Goal: Check status: Check status

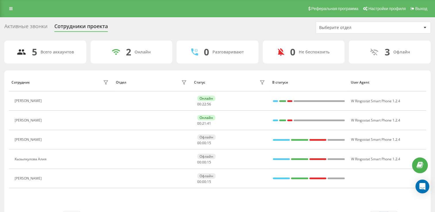
click at [130, 28] on div "Активные звонки Сотрудники проекта Выберите отдел" at bounding box center [217, 28] width 426 height 12
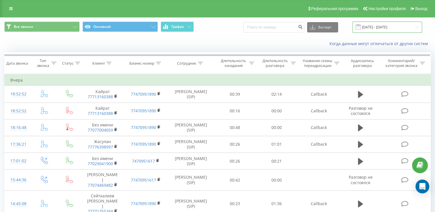
drag, startPoint x: 0, startPoint y: 0, endPoint x: 404, endPoint y: 29, distance: 405.3
click at [404, 29] on input "21.08.2025 - 21.08.2025" at bounding box center [387, 27] width 70 height 11
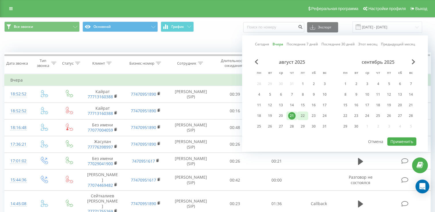
click at [305, 114] on div "22" at bounding box center [302, 115] width 7 height 7
click at [397, 137] on button "Применить" at bounding box center [401, 141] width 29 height 8
type input "22.08.2025 - 22.08.2025"
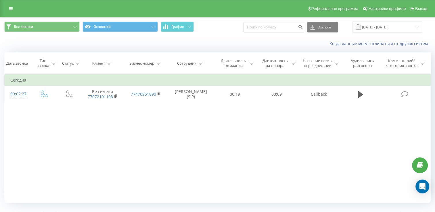
click at [149, 133] on div "Фильтровать по условию Равно Введите значение Отмена OK Фильтровать по условию …" at bounding box center [217, 138] width 426 height 129
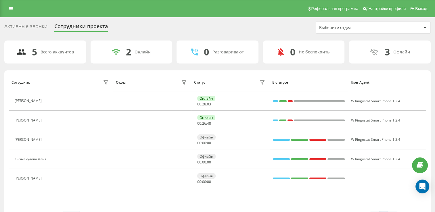
click at [174, 34] on div "Активные звонки Сотрудники проекта Выберите отдел 5 Всего аккаунтов 2 Онлайн 0 …" at bounding box center [217, 124] width 426 height 204
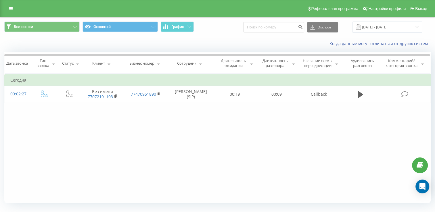
click at [151, 118] on div "Фильтровать по условию Равно Введите значение Отмена OK Фильтровать по условию …" at bounding box center [217, 138] width 426 height 129
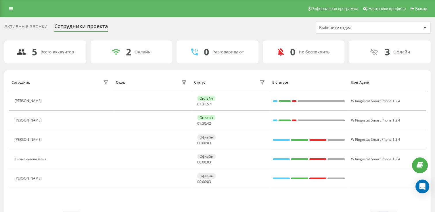
click at [209, 29] on div "Активные звонки Сотрудники проекта Выберите отдел" at bounding box center [217, 28] width 426 height 12
